Goal: Transaction & Acquisition: Purchase product/service

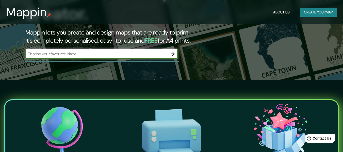
scroll to position [76, 0]
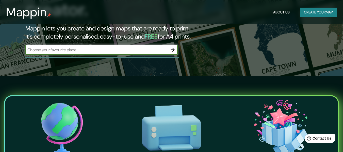
click at [132, 47] on input "text" at bounding box center [96, 50] width 142 height 6
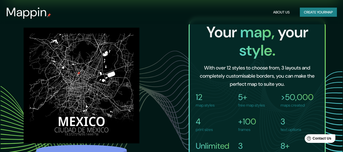
scroll to position [305, 0]
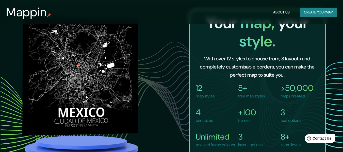
click at [98, 77] on img at bounding box center [80, 66] width 116 height 118
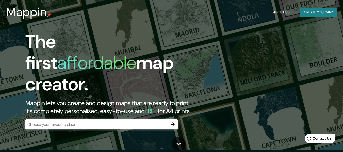
scroll to position [0, 0]
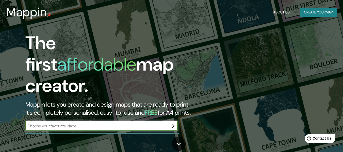
click at [85, 123] on input "text" at bounding box center [96, 126] width 142 height 6
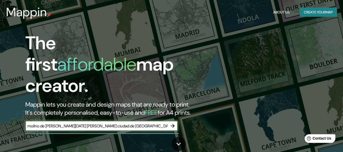
type input "molino de [PERSON_NAME][DATE] [PERSON_NAME] ciudad de [GEOGRAPHIC_DATA]"
click at [170, 123] on icon "button" at bounding box center [173, 126] width 6 height 6
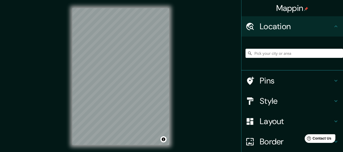
click at [180, 92] on div "Mappin Location Pins Style Layout Border Choose a border. Hint : you can make l…" at bounding box center [171, 80] width 343 height 161
click at [272, 53] on input "Pick your city or area" at bounding box center [295, 53] width 98 height 9
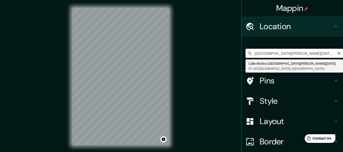
drag, startPoint x: 259, startPoint y: 53, endPoint x: 238, endPoint y: 53, distance: 21.3
click at [242, 53] on div "[GEOGRAPHIC_DATA][PERSON_NAME][DATE], [GEOGRAPHIC_DATA] [GEOGRAPHIC_DATA] [GEOG…" at bounding box center [293, 54] width 102 height 34
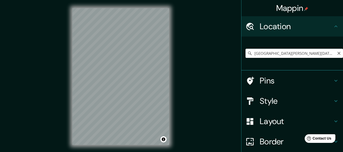
drag, startPoint x: 261, startPoint y: 55, endPoint x: 240, endPoint y: 55, distance: 21.1
click at [242, 55] on div "[GEOGRAPHIC_DATA][PERSON_NAME][DATE], [GEOGRAPHIC_DATA] [GEOGRAPHIC_DATA] [GEOG…" at bounding box center [293, 54] width 102 height 34
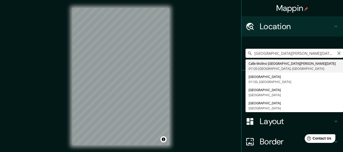
type input "[GEOGRAPHIC_DATA][PERSON_NAME][DATE], 01120 [GEOGRAPHIC_DATA], [GEOGRAPHIC_DATA]"
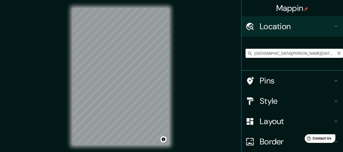
click at [337, 55] on icon "Clear" at bounding box center [339, 53] width 4 height 4
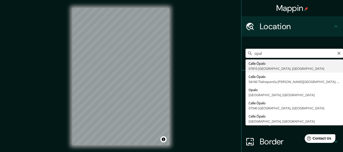
type input "[GEOGRAPHIC_DATA], [GEOGRAPHIC_DATA]"
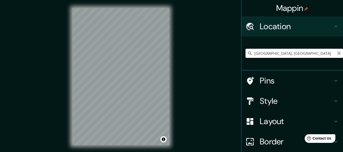
click at [337, 53] on icon "Clear" at bounding box center [339, 53] width 4 height 4
click at [299, 51] on input "Pick your city or area" at bounding box center [295, 53] width 98 height 9
type input "[GEOGRAPHIC_DATA], [GEOGRAPHIC_DATA]"
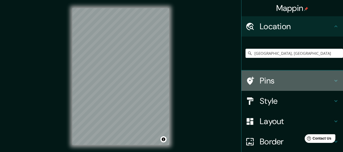
click at [297, 81] on h4 "Pins" at bounding box center [296, 81] width 73 height 10
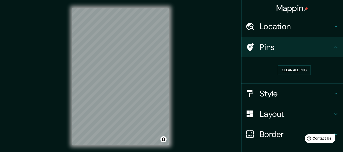
click at [300, 48] on h4 "Pins" at bounding box center [296, 47] width 73 height 10
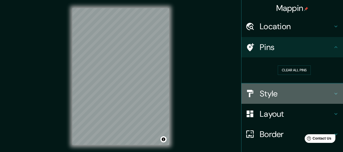
click at [324, 97] on h4 "Style" at bounding box center [296, 94] width 73 height 10
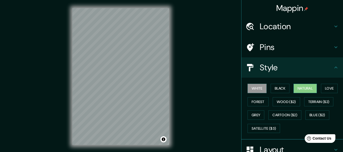
click at [294, 88] on button "Natural" at bounding box center [305, 88] width 23 height 9
click at [273, 100] on button "Wood ($2)" at bounding box center [286, 101] width 27 height 9
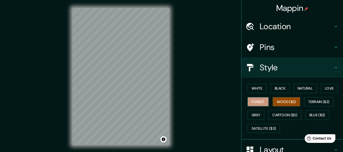
click at [259, 101] on button "Forest" at bounding box center [258, 101] width 21 height 9
click at [321, 88] on button "Love" at bounding box center [329, 88] width 17 height 9
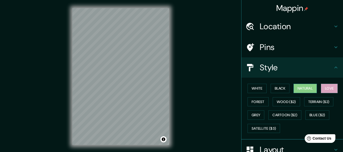
click at [302, 87] on button "Natural" at bounding box center [305, 88] width 23 height 9
click at [284, 87] on button "Black" at bounding box center [280, 88] width 19 height 9
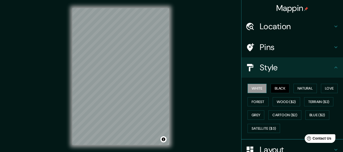
click at [260, 87] on button "White" at bounding box center [257, 88] width 19 height 9
click at [307, 89] on button "Natural" at bounding box center [305, 88] width 23 height 9
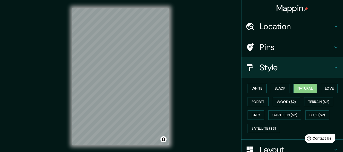
click at [317, 66] on h4 "Style" at bounding box center [296, 68] width 73 height 10
click at [335, 66] on icon at bounding box center [336, 68] width 6 height 6
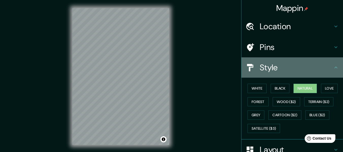
click at [333, 66] on icon at bounding box center [336, 68] width 6 height 6
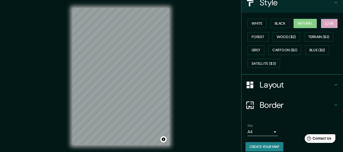
scroll to position [71, 0]
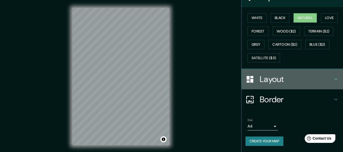
click at [335, 80] on icon at bounding box center [336, 80] width 3 height 2
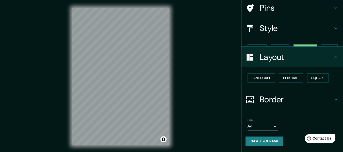
scroll to position [30, 0]
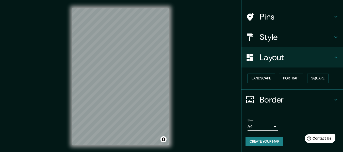
click at [259, 76] on button "Landscape" at bounding box center [261, 78] width 27 height 9
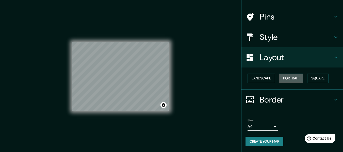
click at [289, 77] on button "Portrait" at bounding box center [291, 78] width 24 height 9
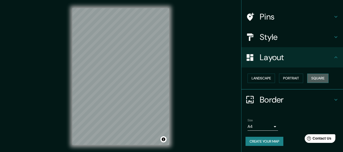
click at [314, 80] on button "Square" at bounding box center [317, 78] width 21 height 9
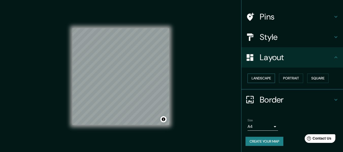
click at [263, 78] on button "Landscape" at bounding box center [261, 78] width 27 height 9
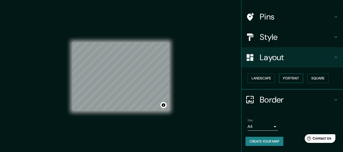
click at [286, 79] on button "Portrait" at bounding box center [291, 78] width 24 height 9
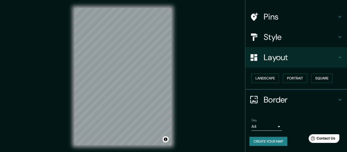
click at [266, 127] on body "Mappin Location [GEOGRAPHIC_DATA], [GEOGRAPHIC_DATA] [GEOGRAPHIC_DATA] City [GE…" at bounding box center [173, 76] width 347 height 152
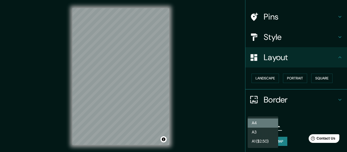
click at [262, 122] on li "A4" at bounding box center [263, 123] width 30 height 9
click at [262, 127] on body "Mappin Location [GEOGRAPHIC_DATA], [GEOGRAPHIC_DATA] [GEOGRAPHIC_DATA] City [GE…" at bounding box center [173, 76] width 347 height 152
click at [262, 133] on li "A3" at bounding box center [263, 132] width 30 height 9
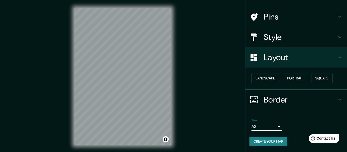
click at [259, 124] on body "Mappin Location [GEOGRAPHIC_DATA], [GEOGRAPHIC_DATA] [GEOGRAPHIC_DATA] City [GE…" at bounding box center [173, 76] width 347 height 152
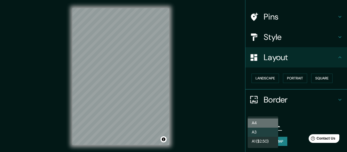
click at [259, 122] on li "A4" at bounding box center [263, 123] width 30 height 9
type input "single"
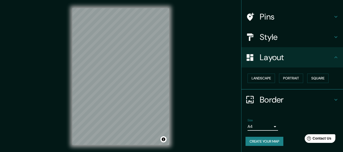
click at [279, 101] on h4 "Border" at bounding box center [296, 100] width 73 height 10
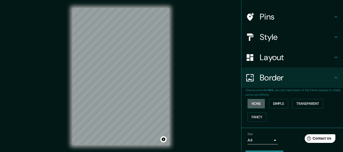
click at [258, 102] on button "None" at bounding box center [256, 103] width 17 height 9
click at [277, 104] on button "Simple" at bounding box center [278, 103] width 19 height 9
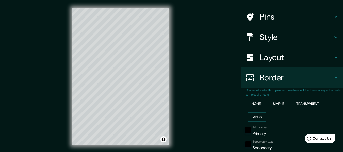
click at [306, 106] on button "Transparent" at bounding box center [307, 103] width 31 height 9
click at [248, 115] on button "Fancy" at bounding box center [257, 117] width 19 height 9
click at [248, 101] on button "None" at bounding box center [256, 103] width 17 height 9
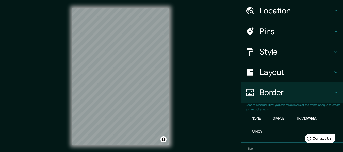
scroll to position [0, 0]
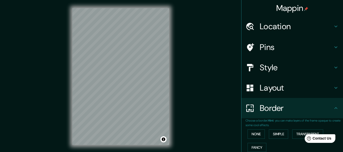
click at [273, 25] on h4 "Location" at bounding box center [296, 26] width 73 height 10
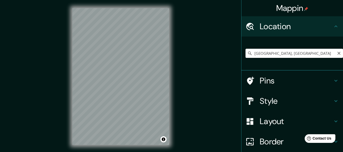
click at [303, 54] on input "[GEOGRAPHIC_DATA], [GEOGRAPHIC_DATA]" at bounding box center [295, 53] width 98 height 9
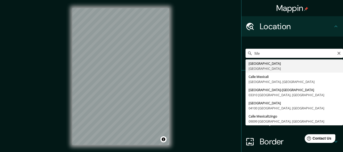
type input "M"
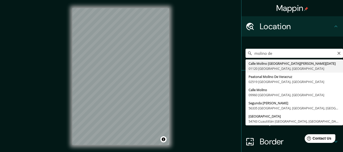
type input "[GEOGRAPHIC_DATA][PERSON_NAME][DATE], [GEOGRAPHIC_DATA]"
